Goal: Task Accomplishment & Management: Manage account settings

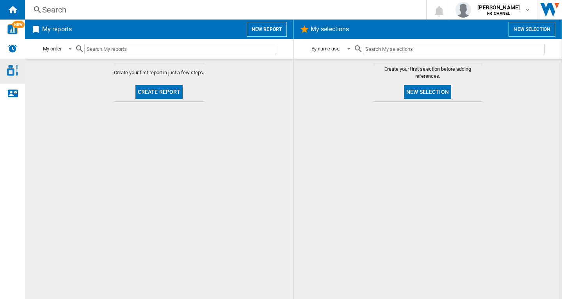
click at [10, 73] on img "Access to Chanel Cosmetic" at bounding box center [12, 70] width 11 height 11
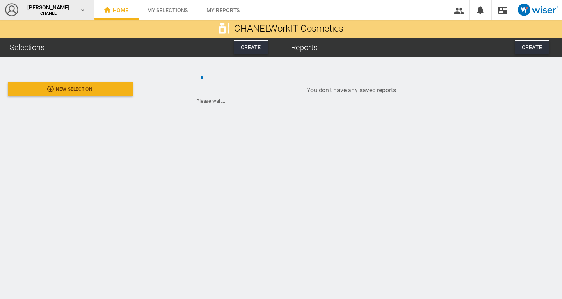
click at [51, 12] on span "CHANEL" at bounding box center [48, 13] width 47 height 5
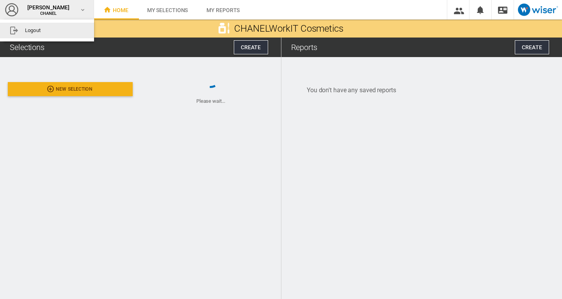
click at [37, 31] on button "Logout" at bounding box center [47, 31] width 94 height 16
